Goal: Browse casually: Explore the website without a specific task or goal

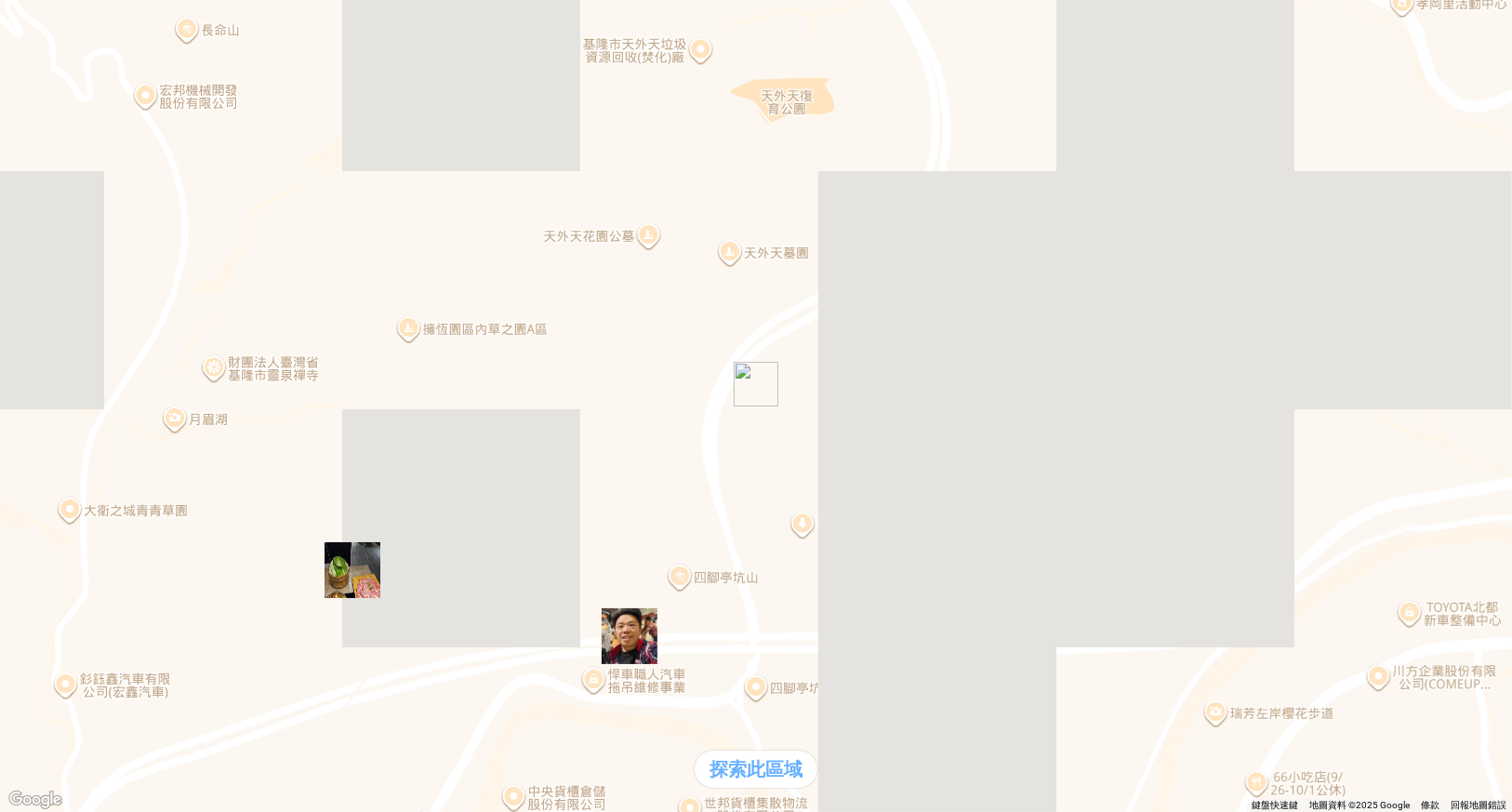
click at [1047, 401] on div "熱門卡片" at bounding box center [756, 390] width 1497 height 19
click at [97, 361] on div "熱門口袋名單" at bounding box center [52, 352] width 89 height 19
click at [97, 401] on div "熱門卡片" at bounding box center [52, 390] width 89 height 19
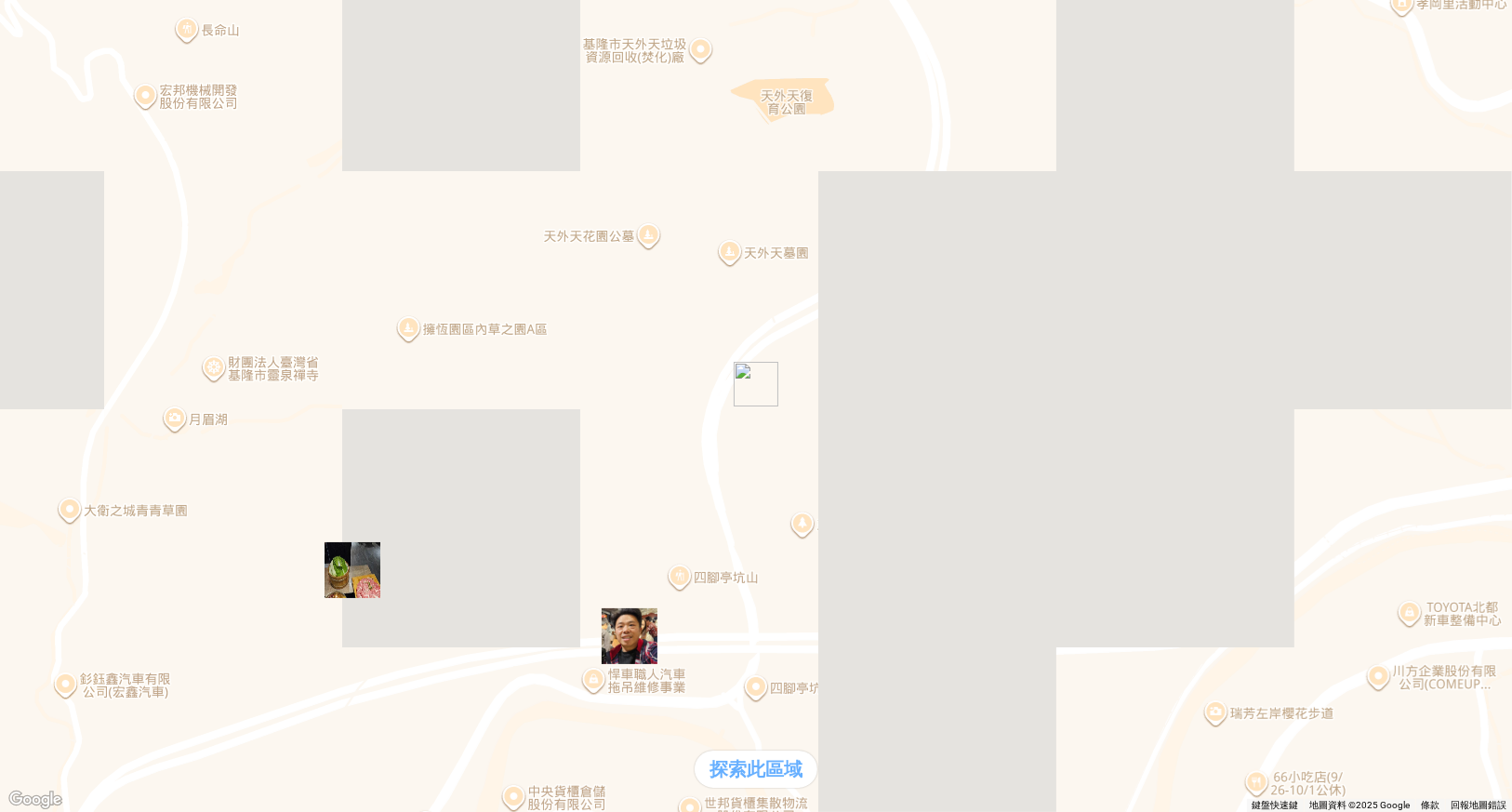
click at [630, 647] on img "" at bounding box center [629, 635] width 55 height 55
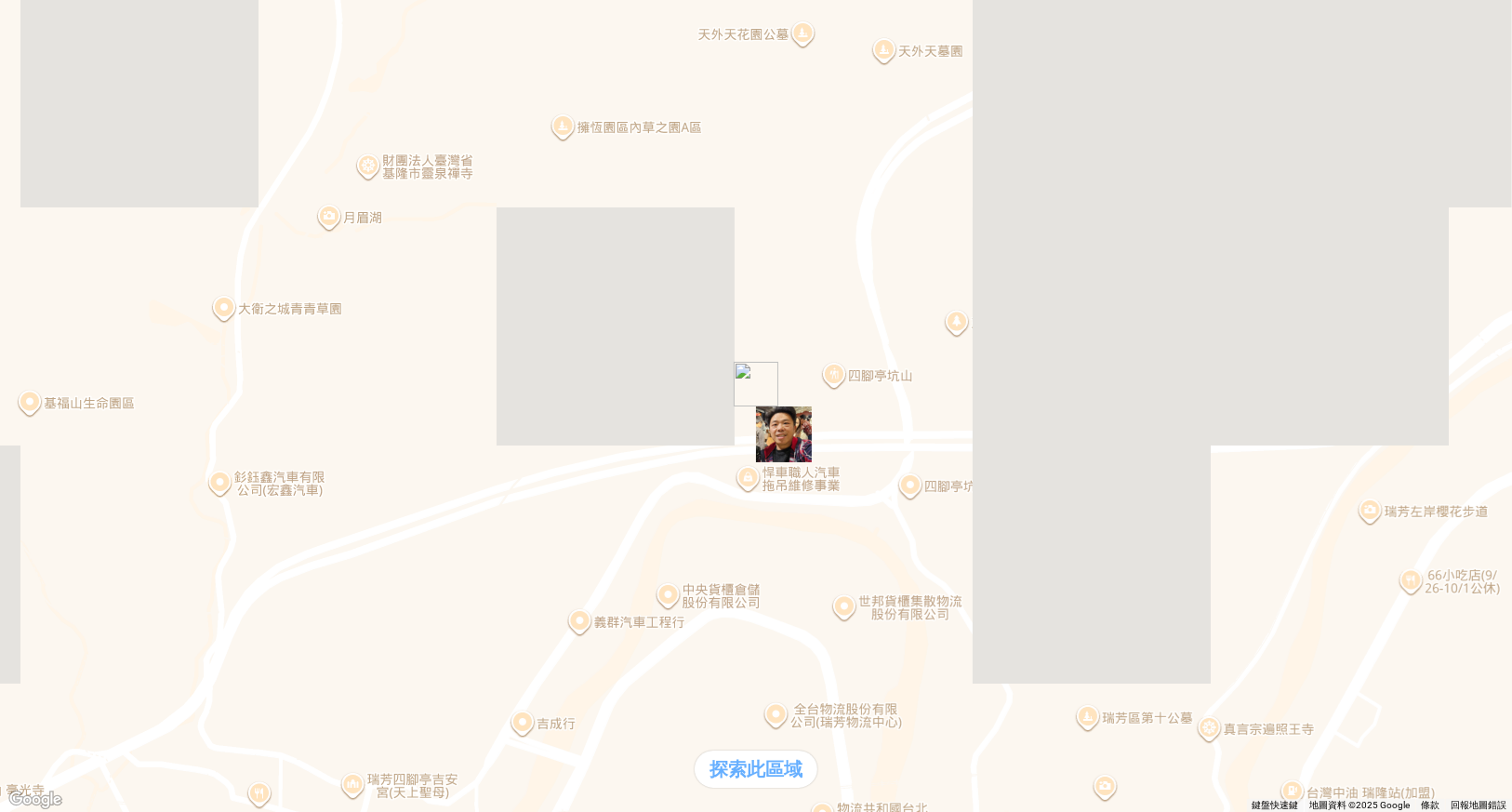
click at [342, 25] on img at bounding box center [175, 191] width 335 height 335
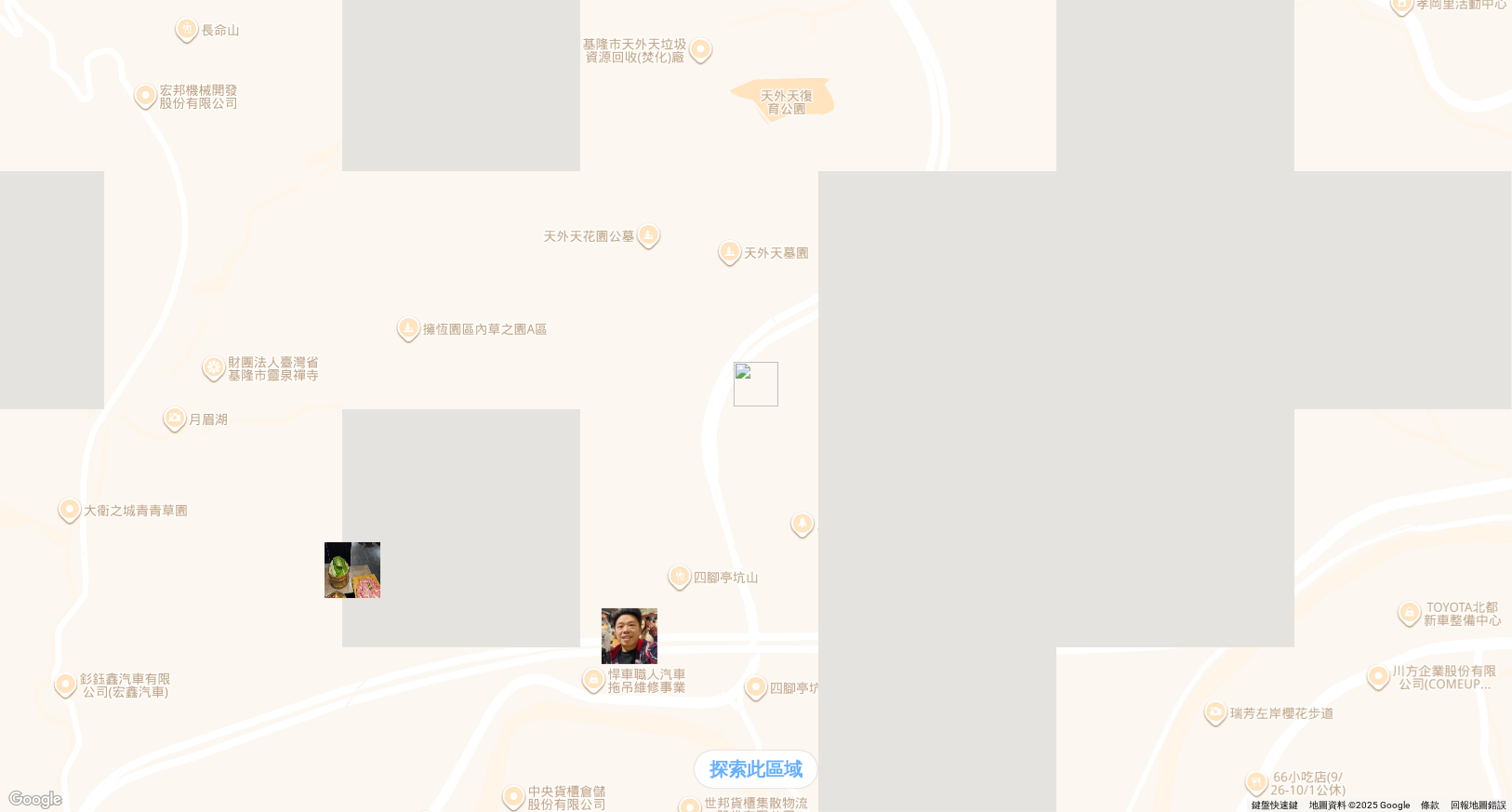
click at [342, 46] on img at bounding box center [175, 175] width 335 height 335
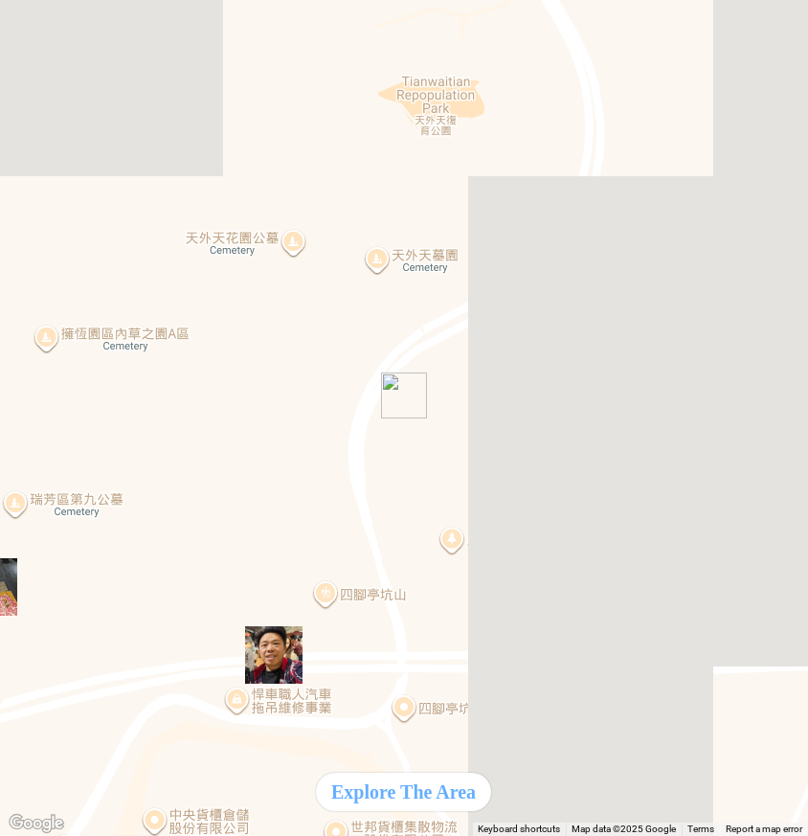
click at [352, 31] on img at bounding box center [180, 180] width 345 height 345
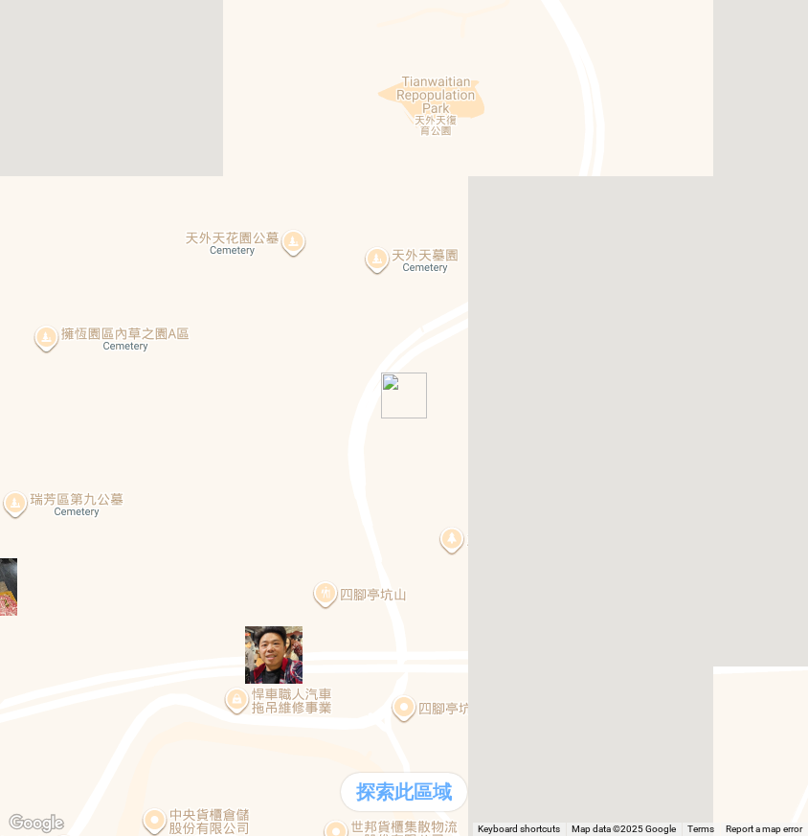
click at [568, 413] on div "熱門卡片" at bounding box center [404, 402] width 793 height 20
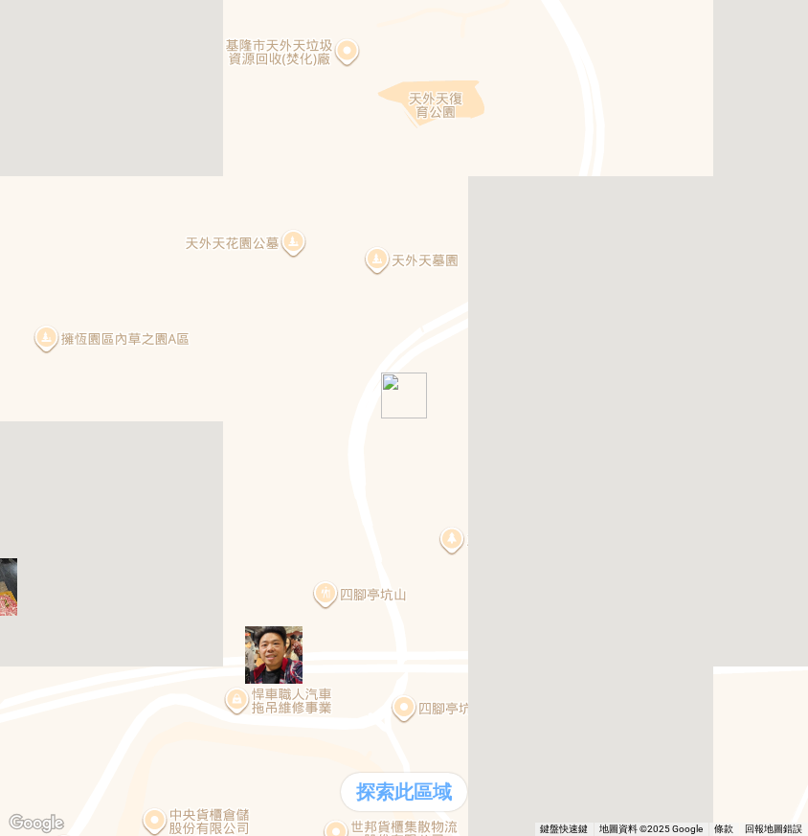
click at [352, 43] on img at bounding box center [180, 180] width 345 height 345
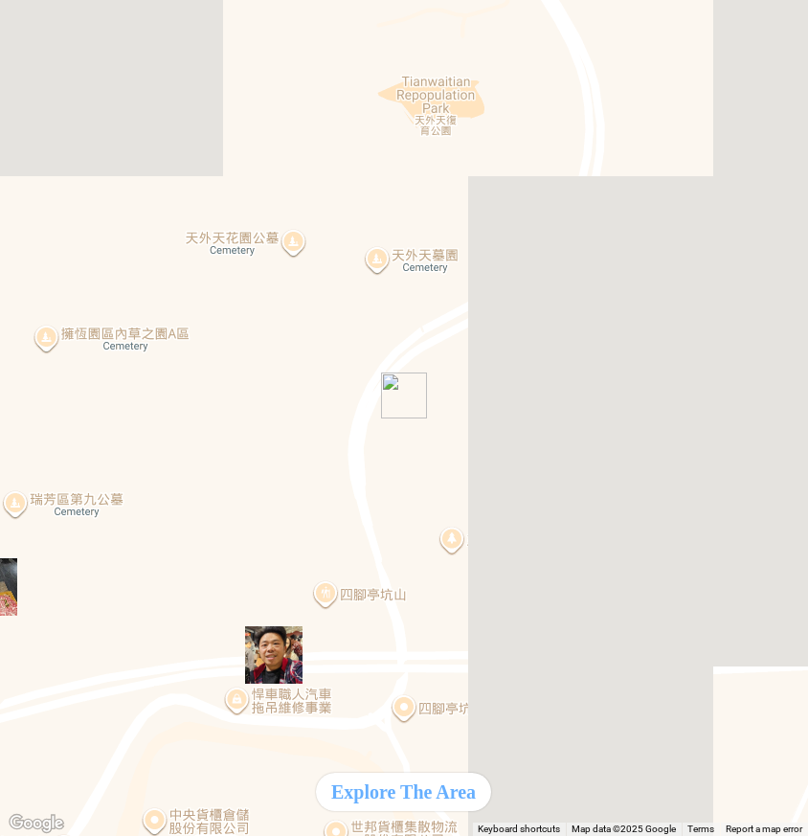
click at [352, 34] on img at bounding box center [180, 180] width 345 height 345
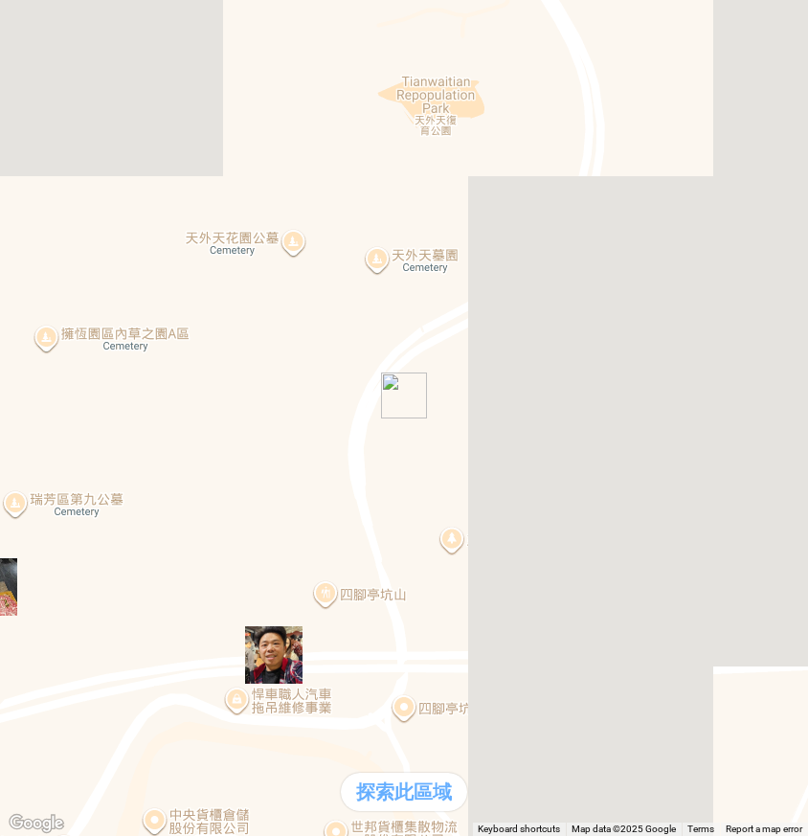
click at [235, 392] on div "支援前線" at bounding box center [404, 382] width 793 height 20
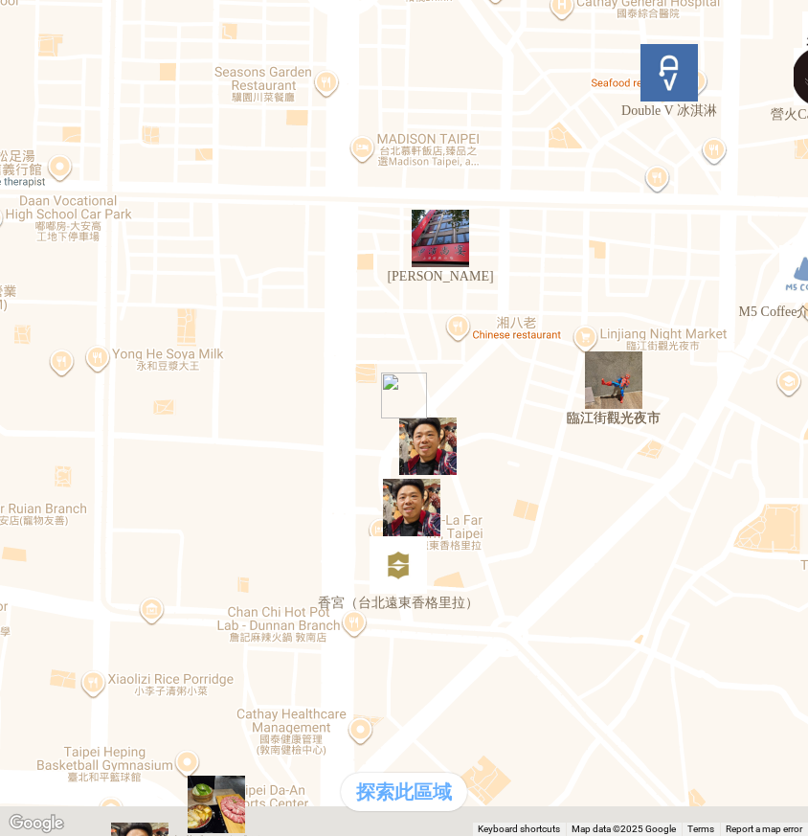
click at [417, 514] on img "" at bounding box center [411, 507] width 57 height 57
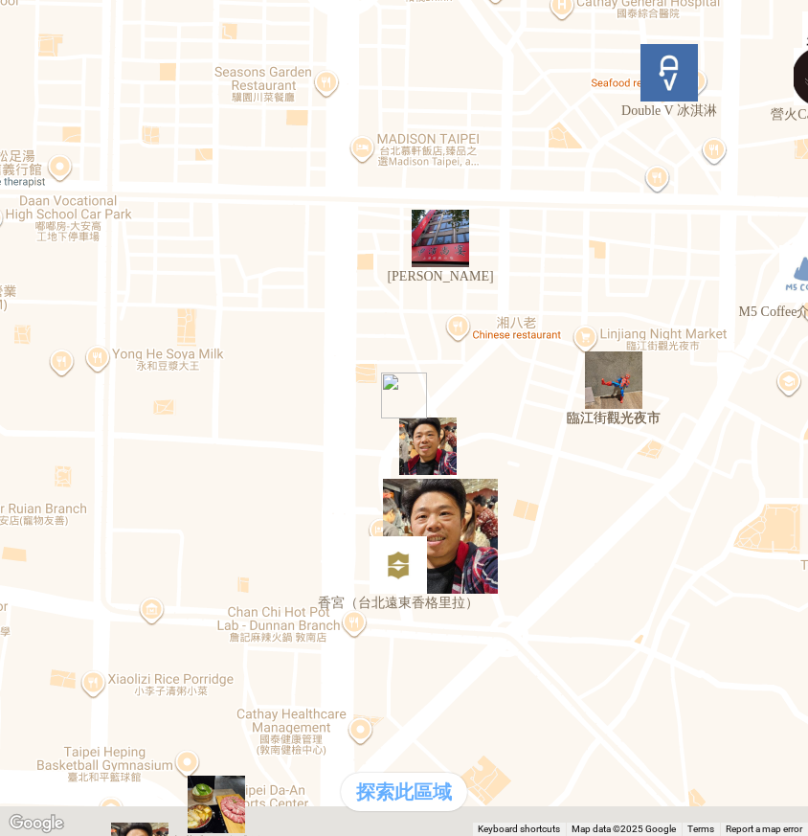
click at [635, 397] on img "臨江街觀光夜市" at bounding box center [613, 379] width 57 height 57
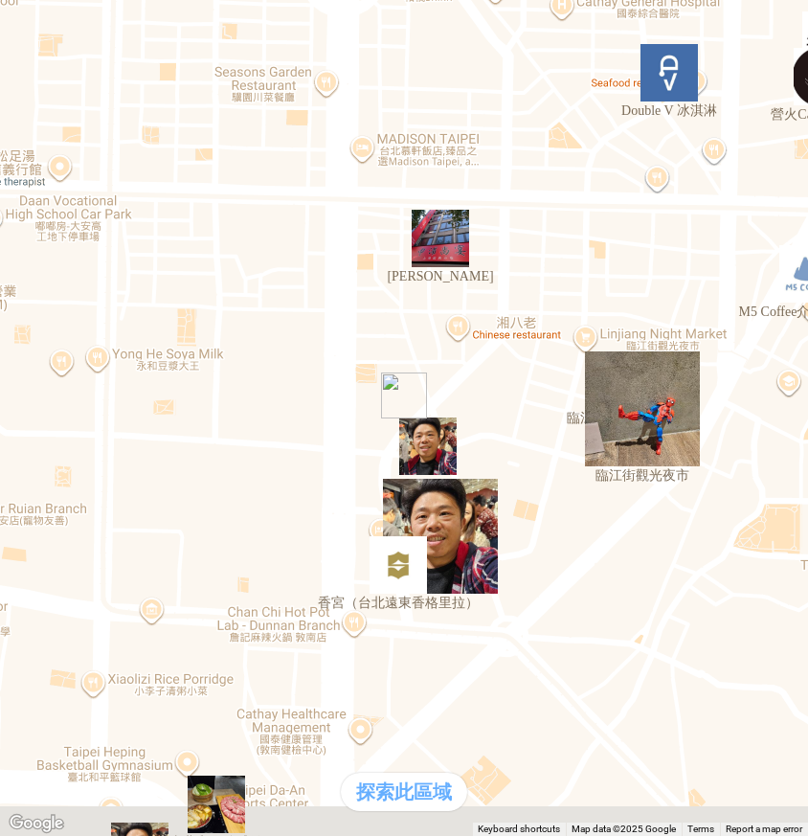
click at [100, 413] on div "熱門卡片" at bounding box center [54, 402] width 92 height 20
